Goal: Transaction & Acquisition: Subscribe to service/newsletter

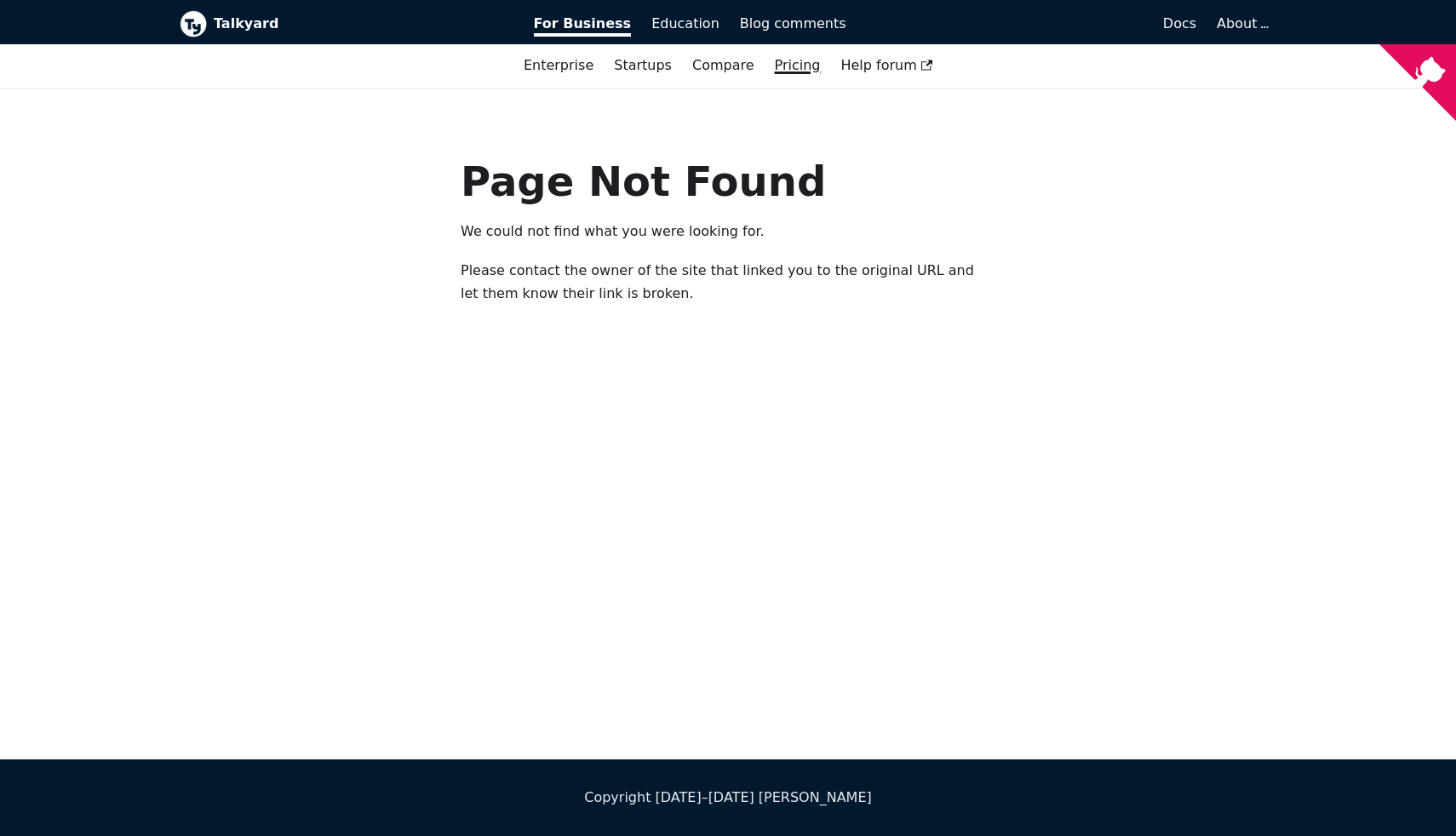
click at [801, 65] on link "Pricing" at bounding box center [798, 65] width 67 height 29
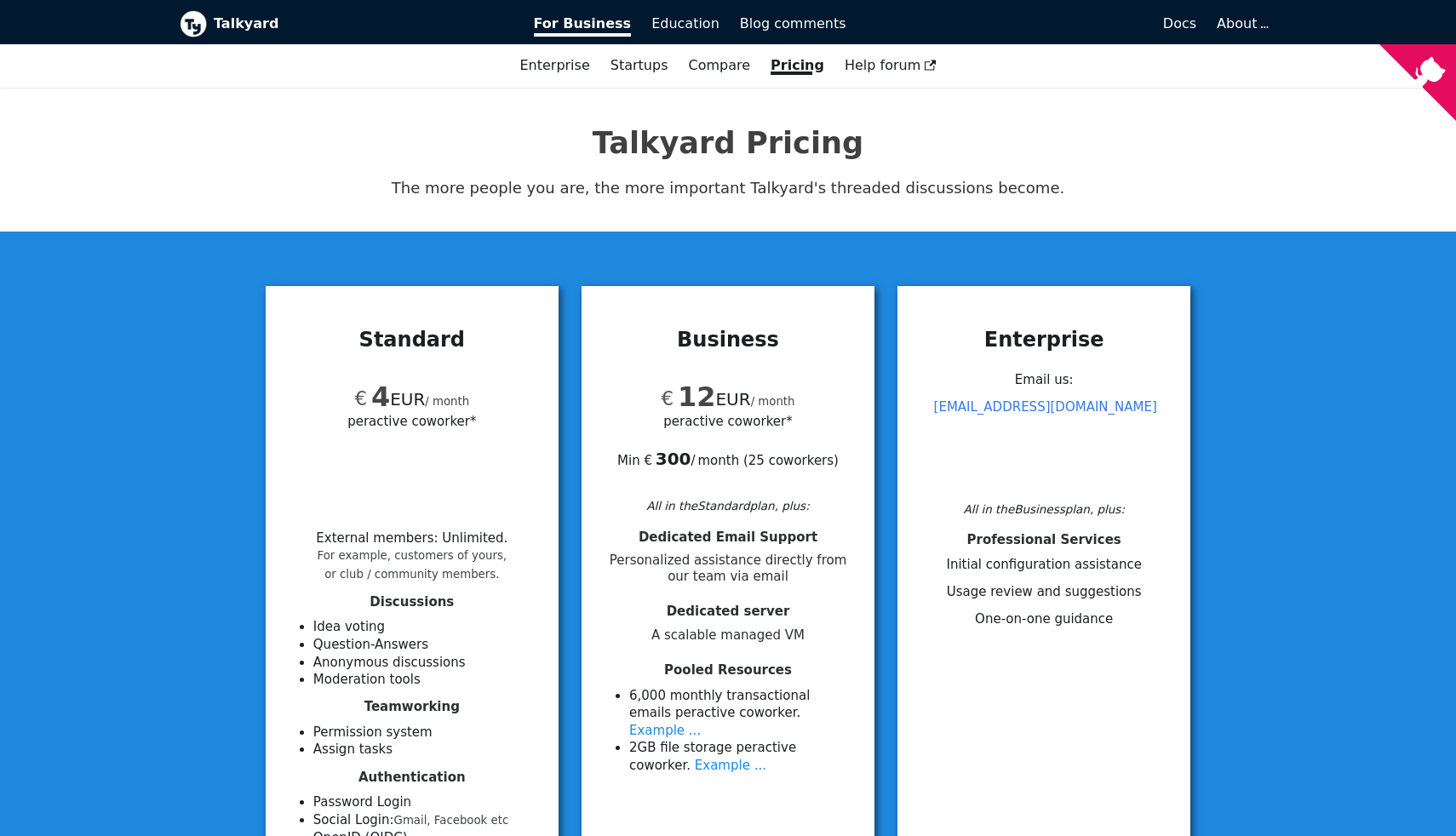
click at [224, 21] on b "Talkyard" at bounding box center [362, 24] width 296 height 22
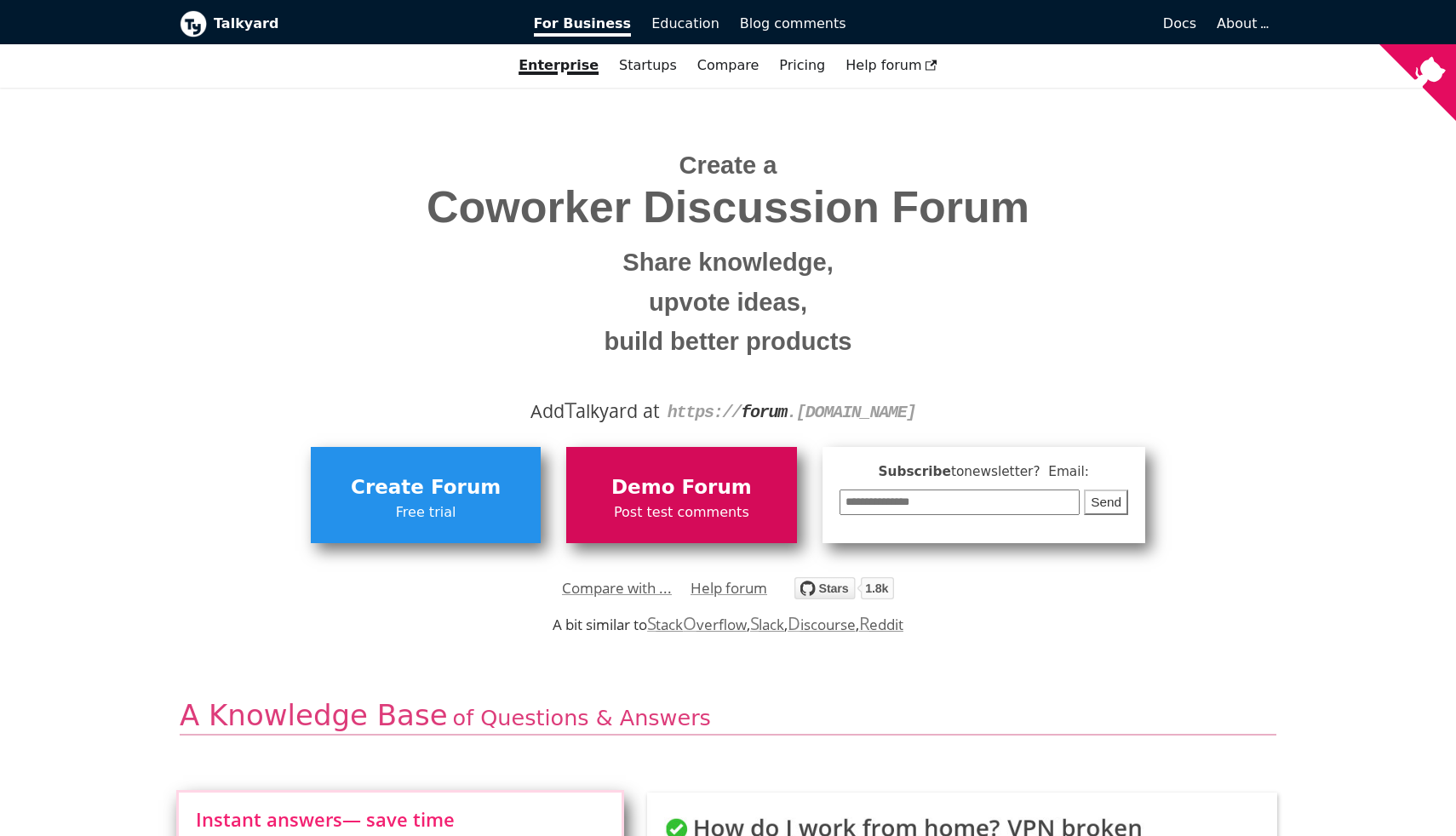
click at [659, 501] on span "Demo Forum" at bounding box center [680, 488] width 213 height 32
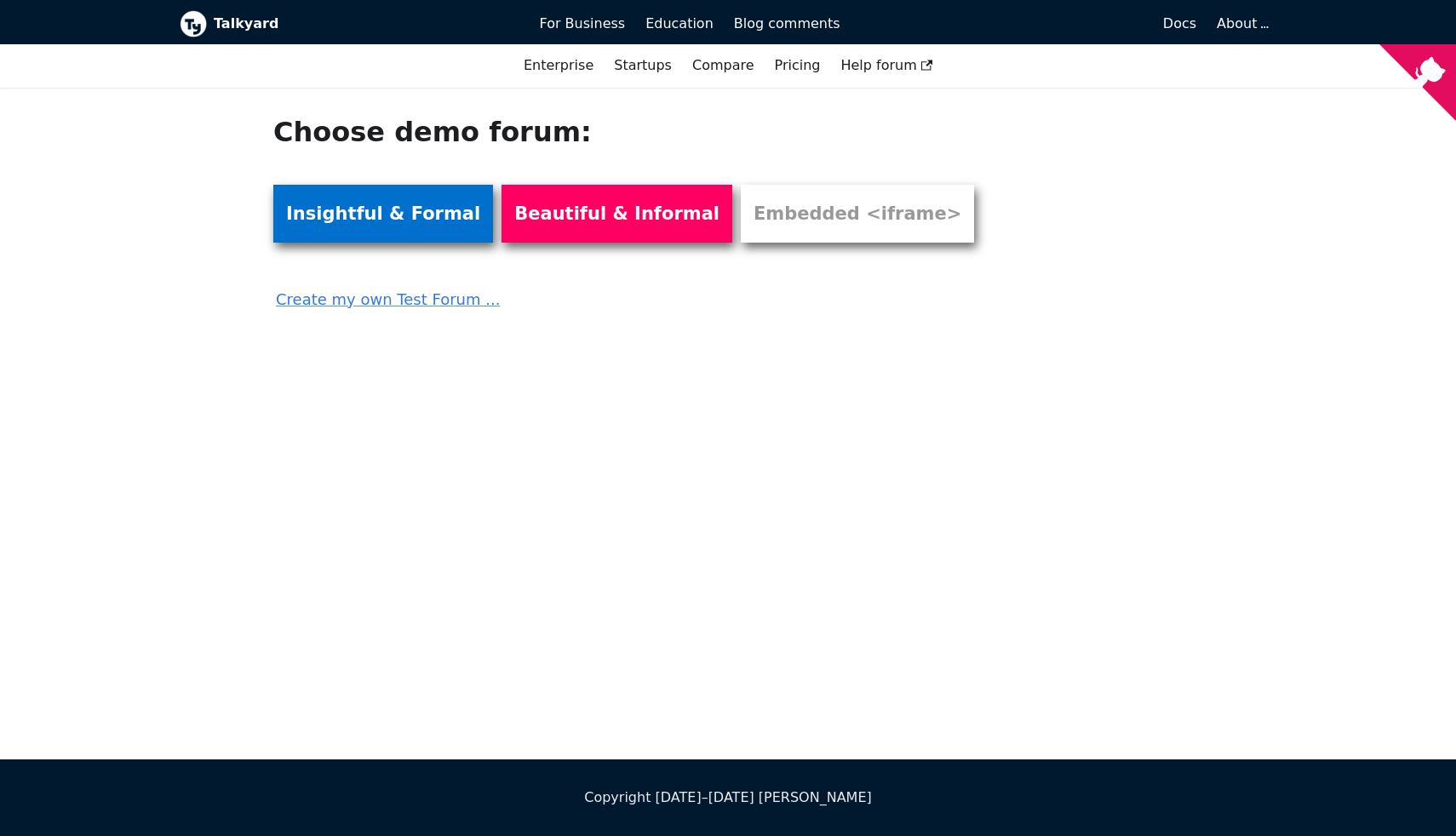
click at [388, 213] on link "Insightful & Formal" at bounding box center [383, 214] width 220 height 58
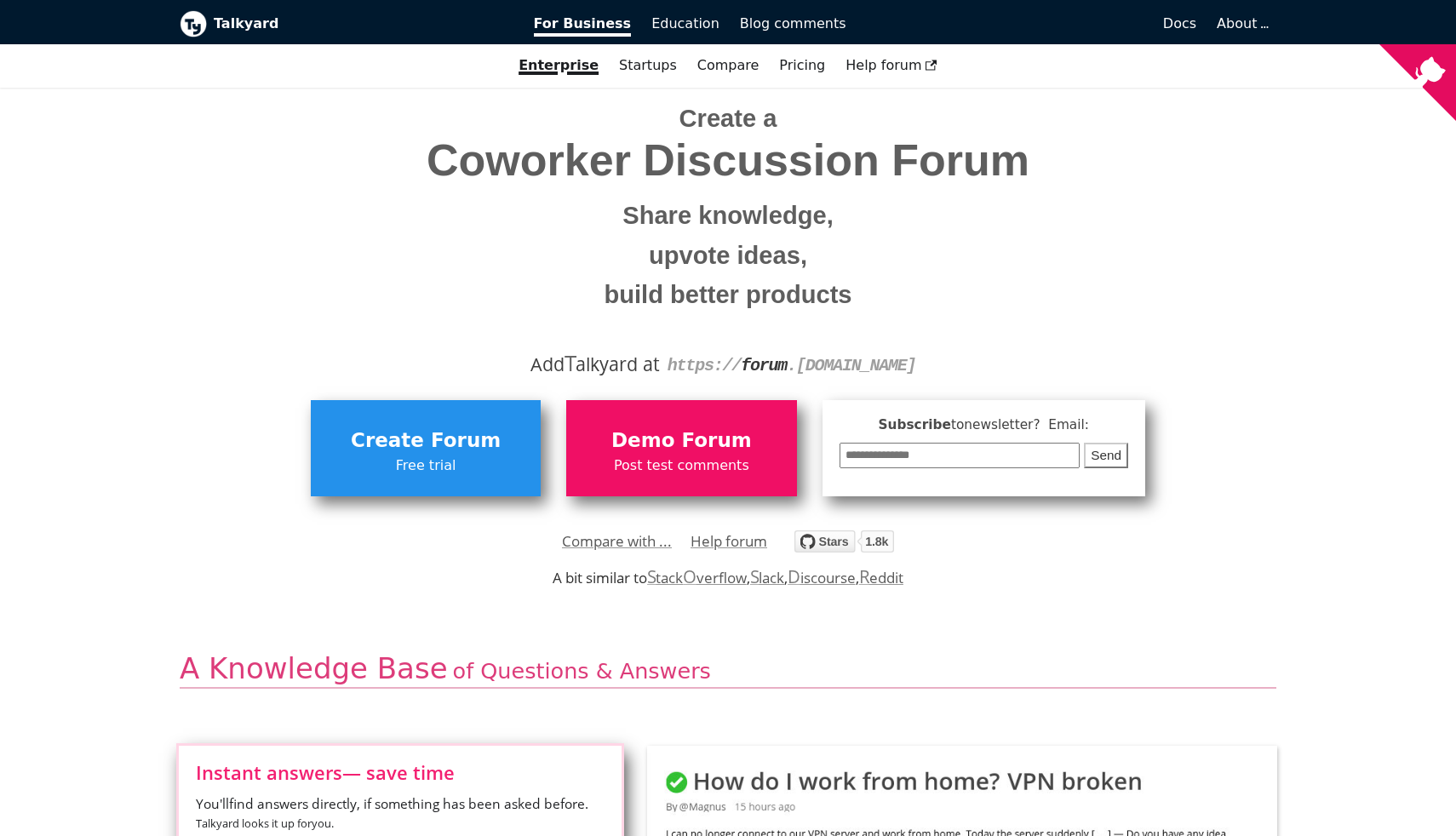
scroll to position [46, 0]
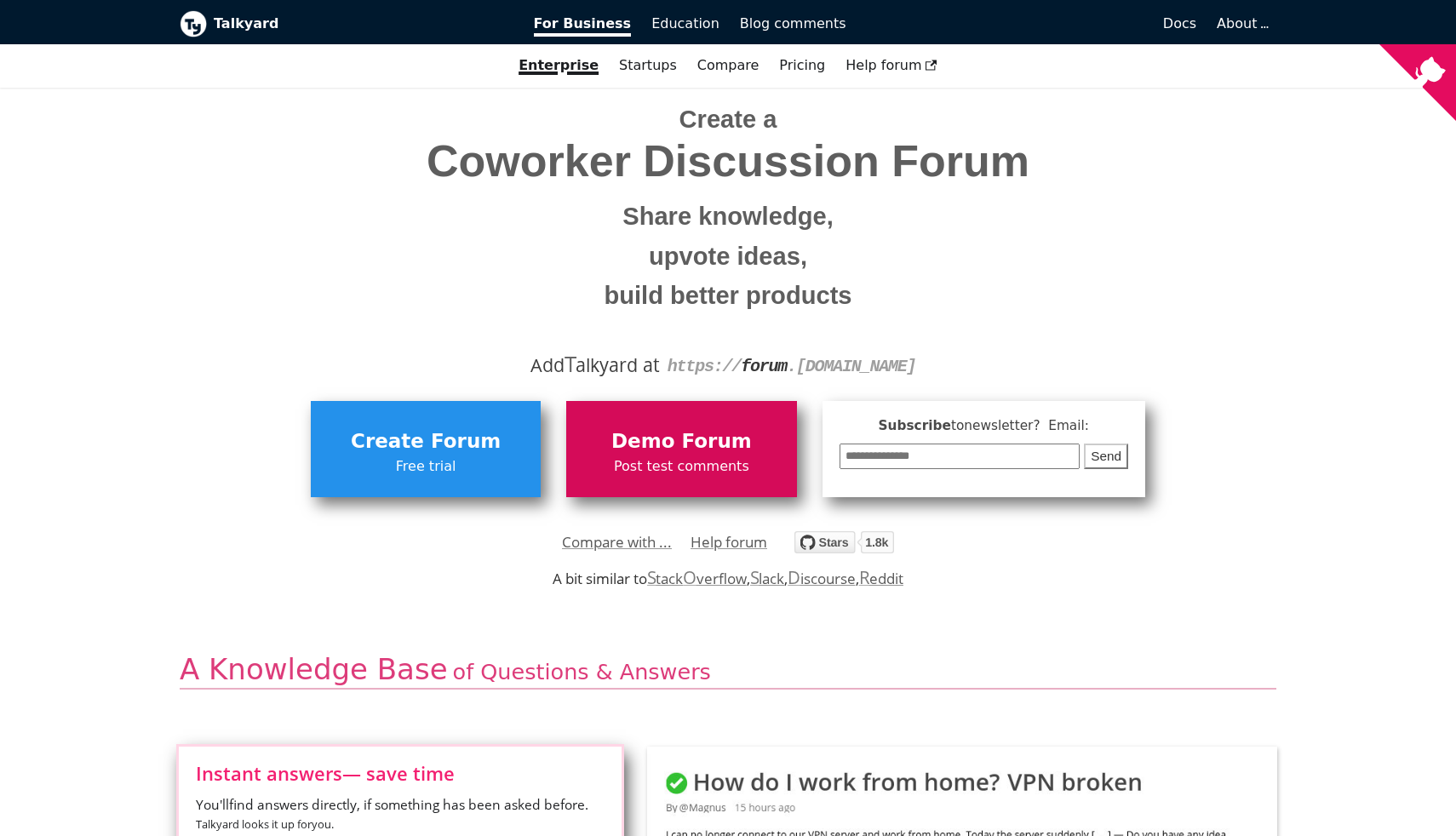
click at [665, 445] on span "Demo Forum" at bounding box center [680, 441] width 213 height 32
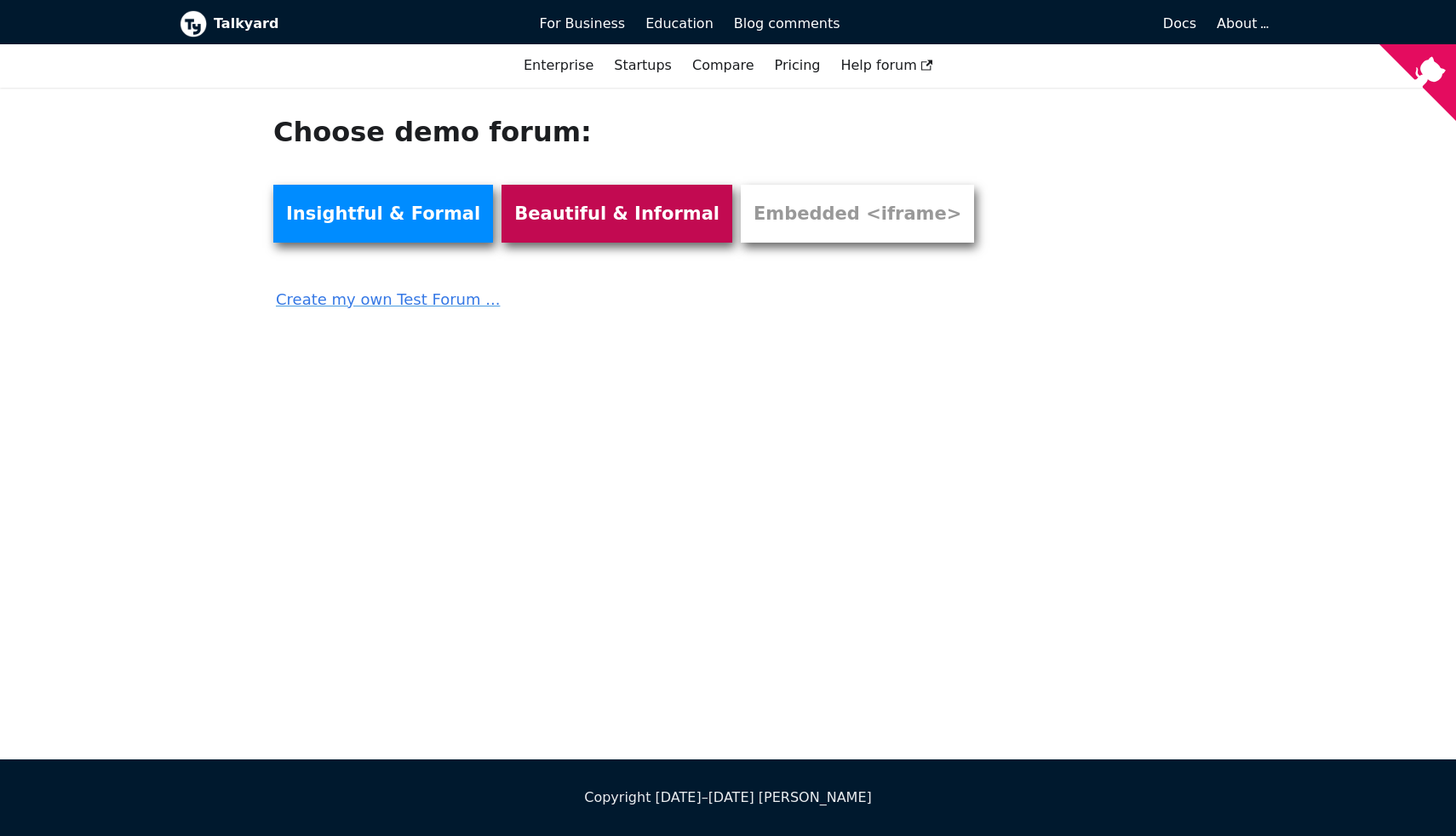
click at [555, 216] on link "Beautiful & Informal" at bounding box center [617, 214] width 231 height 58
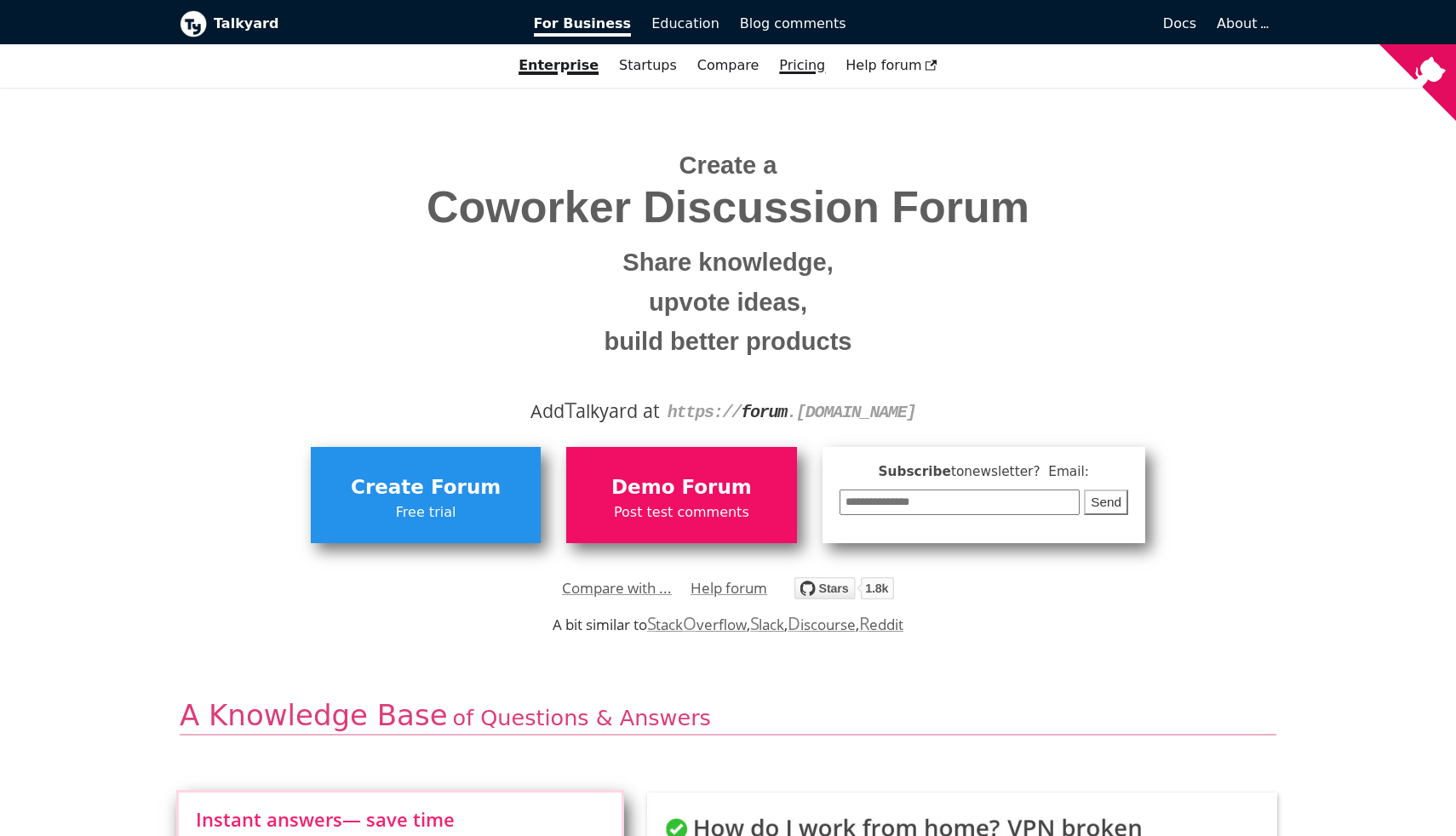
click at [796, 65] on link "Pricing" at bounding box center [802, 65] width 67 height 29
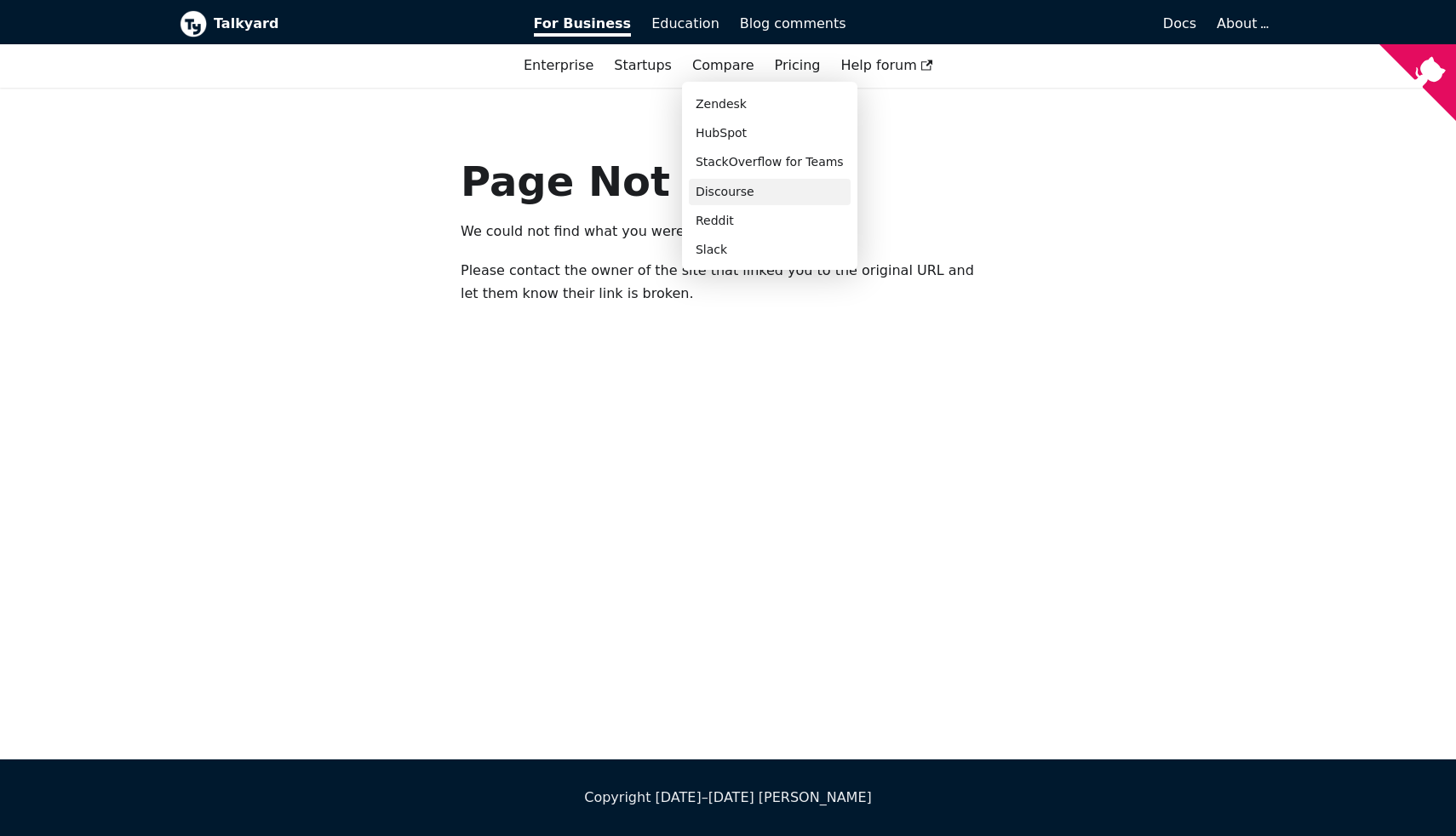
click at [717, 199] on link "Discourse" at bounding box center [770, 192] width 162 height 26
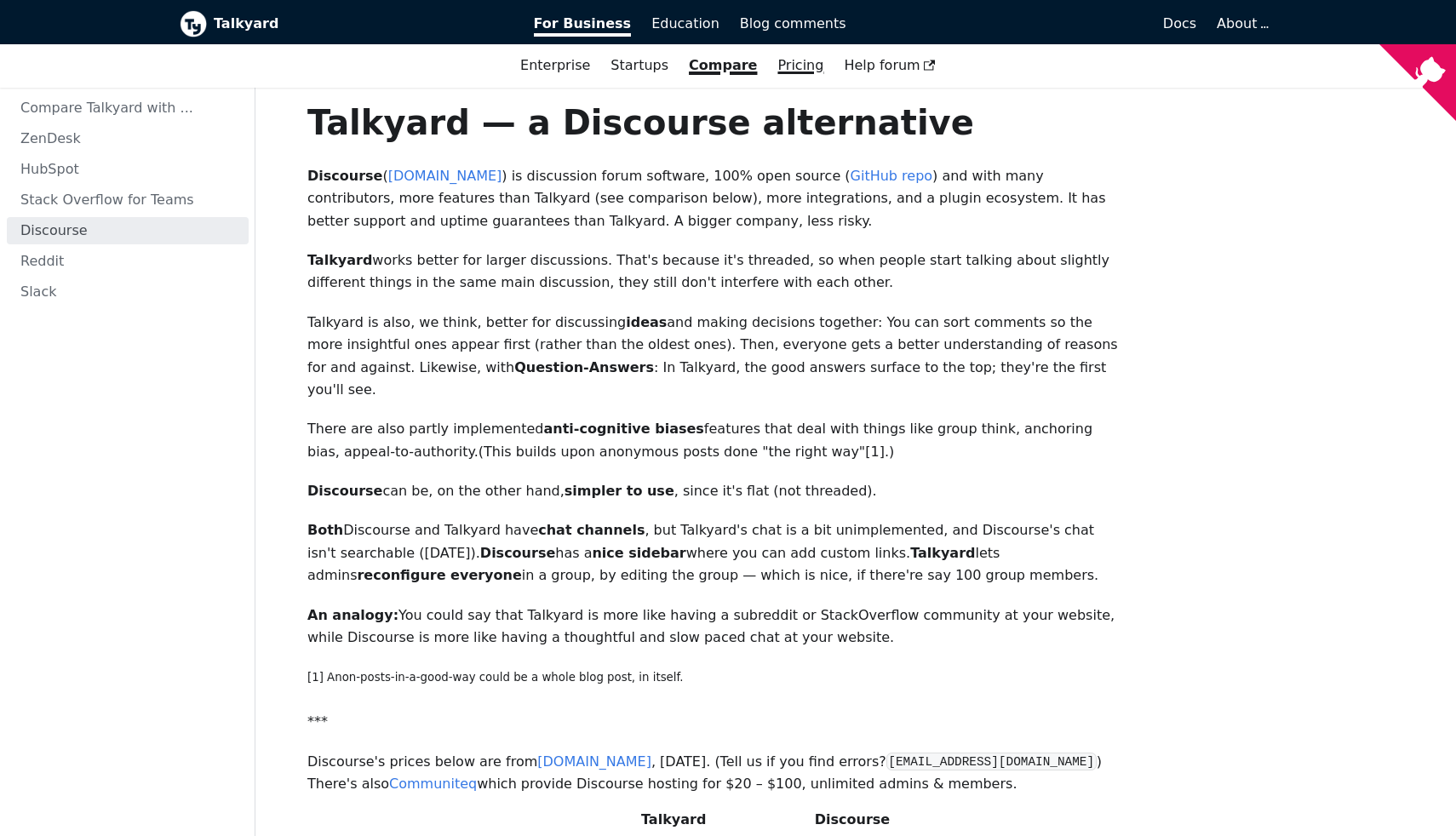
click at [798, 67] on link "Pricing" at bounding box center [800, 65] width 67 height 29
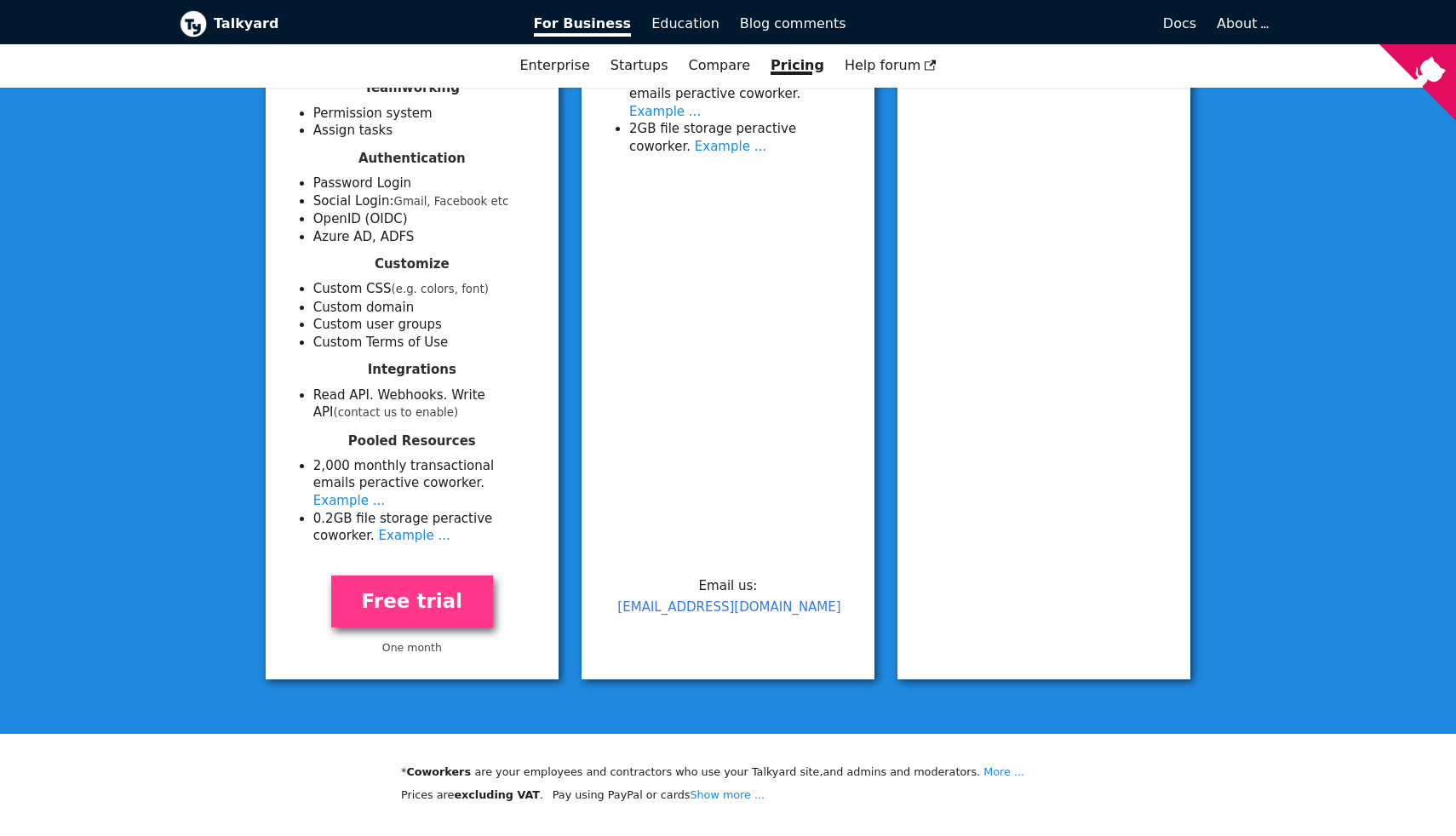
scroll to position [718, 0]
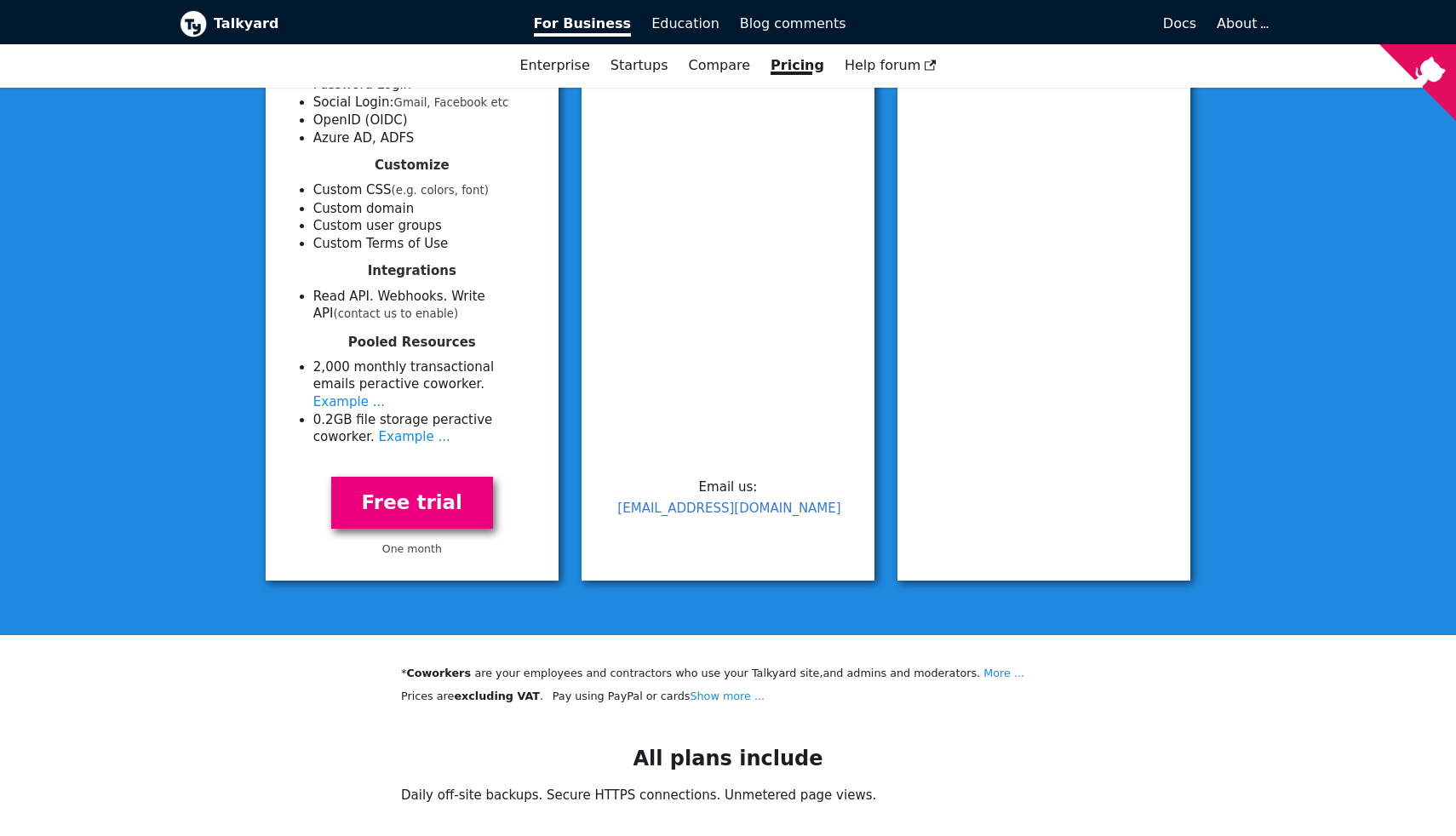
click at [411, 486] on link "Free trial" at bounding box center [411, 502] width 162 height 52
